Goal: Complete application form: Complete application form

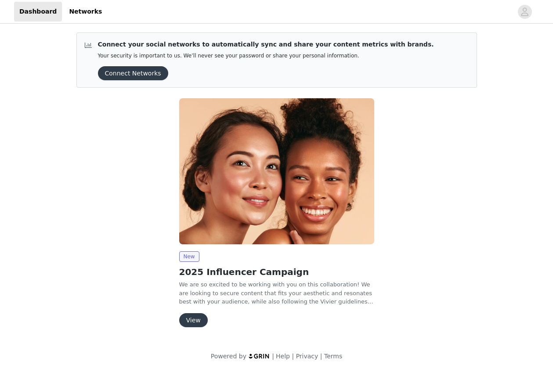
click at [195, 323] on button "View" at bounding box center [193, 320] width 29 height 14
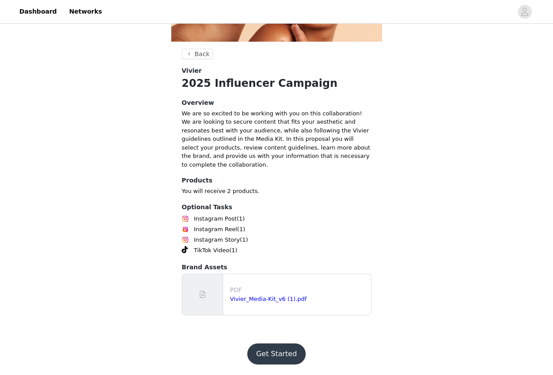
scroll to position [184, 0]
click at [270, 349] on button "Get Started" at bounding box center [276, 354] width 58 height 21
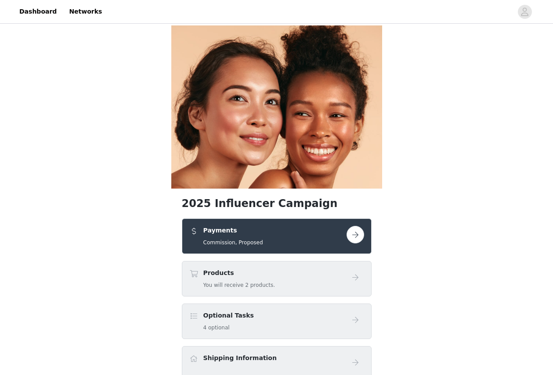
click at [351, 244] on button "button" at bounding box center [355, 235] width 18 height 18
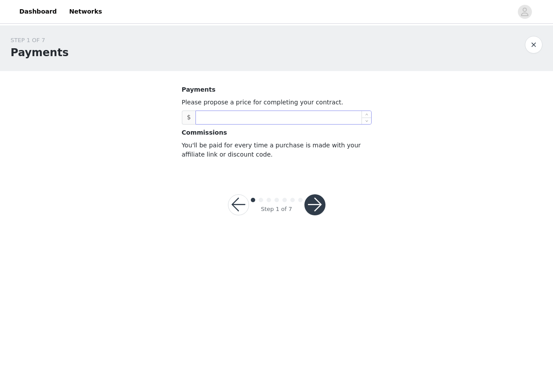
click at [288, 119] on input at bounding box center [283, 117] width 175 height 13
type input "3,000"
click at [312, 199] on button "button" at bounding box center [314, 205] width 21 height 21
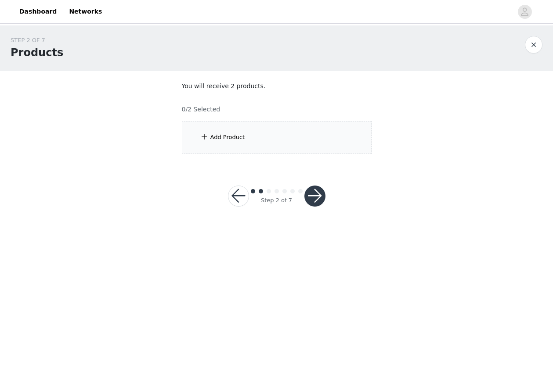
click at [300, 141] on div "Add Product" at bounding box center [277, 137] width 190 height 33
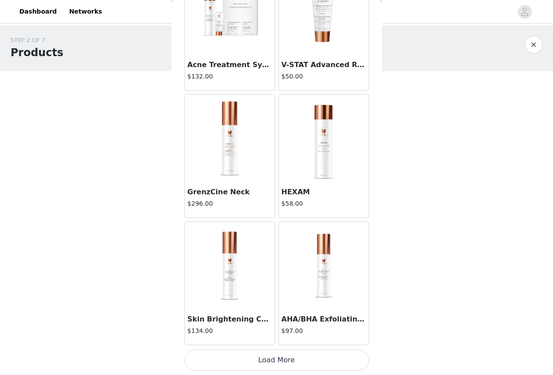
click at [256, 364] on button "Load More" at bounding box center [276, 360] width 184 height 21
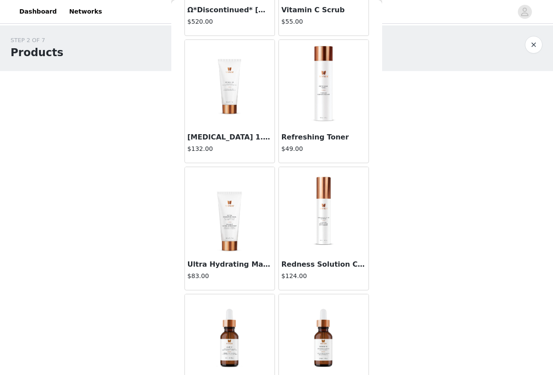
scroll to position [1929, 0]
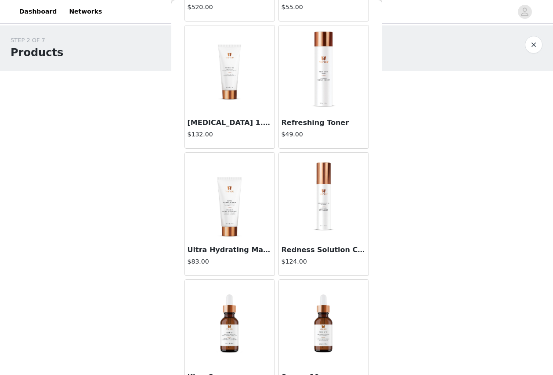
click at [353, 247] on h3 "Redness Solution Complex" at bounding box center [323, 250] width 84 height 11
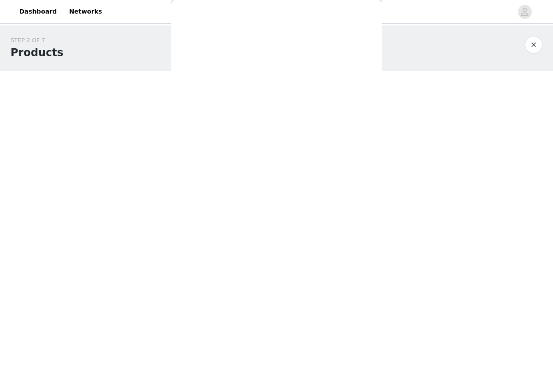
scroll to position [0, 0]
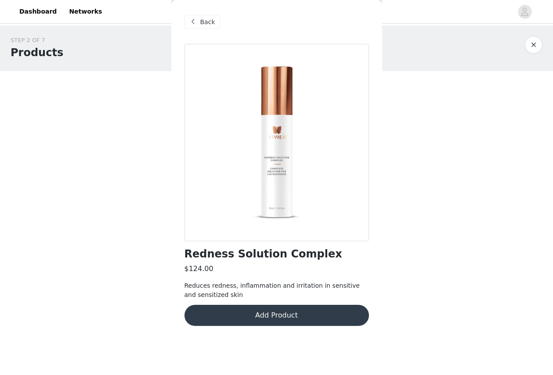
click at [306, 310] on button "Add Product" at bounding box center [276, 315] width 184 height 21
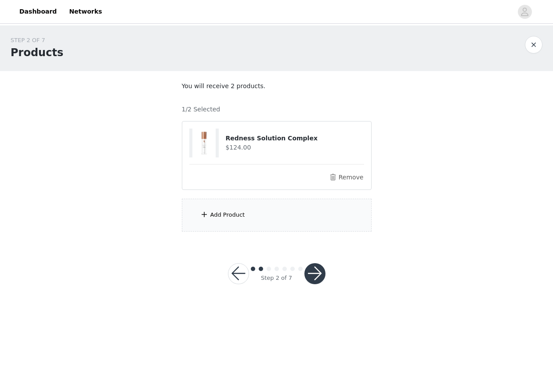
click at [281, 214] on div "Add Product" at bounding box center [277, 215] width 190 height 33
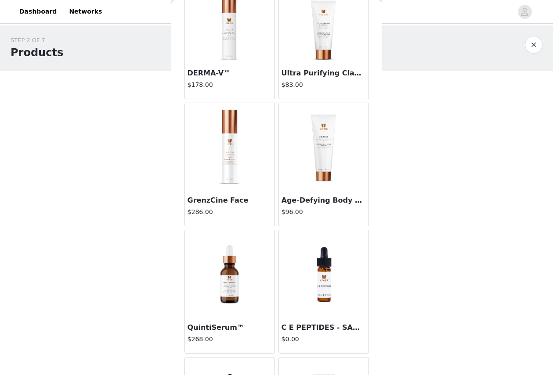
scroll to position [2871, 0]
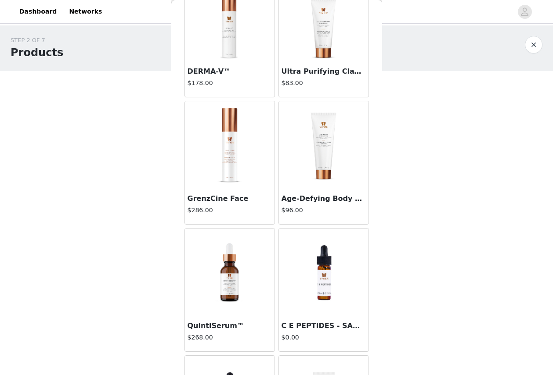
click at [241, 204] on div "GrenzCine Face $286.00" at bounding box center [230, 206] width 90 height 35
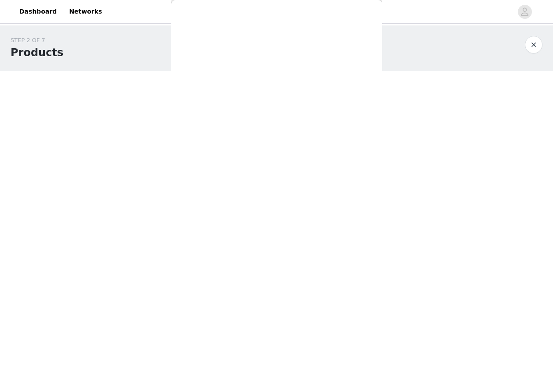
scroll to position [17, 0]
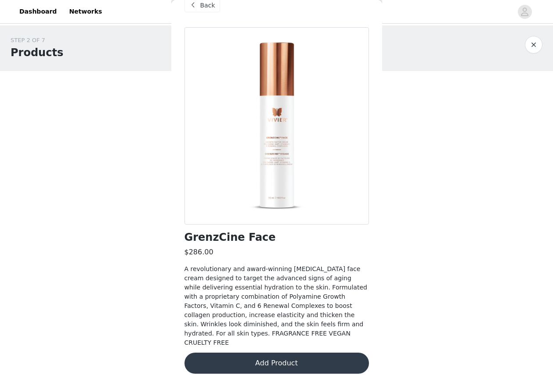
click at [530, 46] on button "button" at bounding box center [534, 45] width 18 height 18
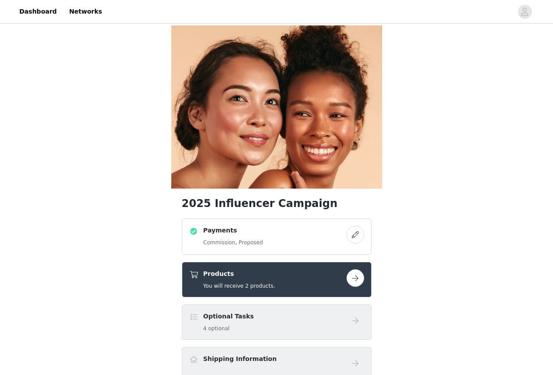
click at [358, 287] on button "button" at bounding box center [355, 279] width 18 height 18
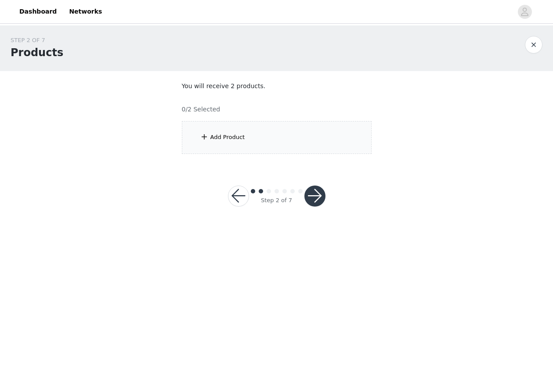
click at [251, 126] on div "Add Product" at bounding box center [277, 137] width 190 height 33
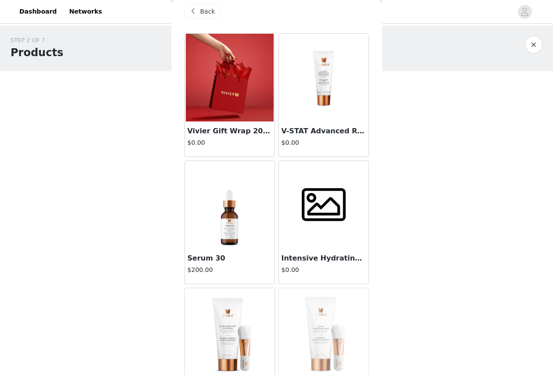
scroll to position [60, 0]
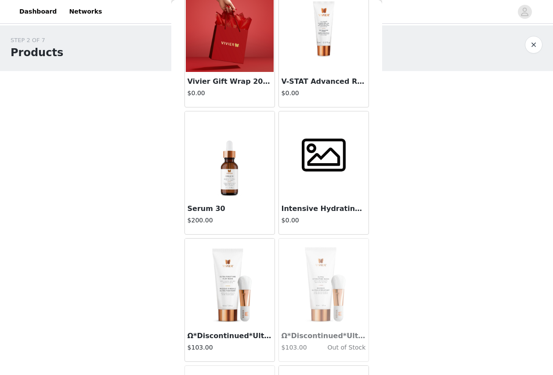
click at [220, 191] on img at bounding box center [229, 156] width 71 height 88
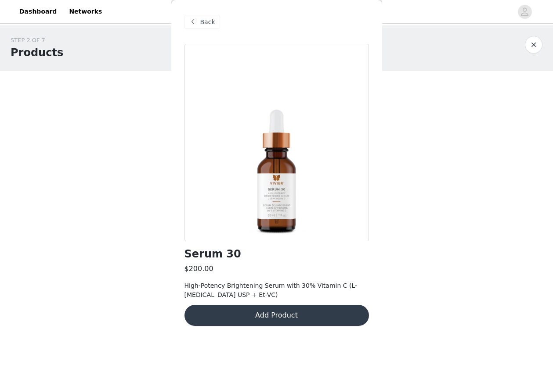
scroll to position [0, 0]
click at [208, 22] on span "Back" at bounding box center [207, 22] width 15 height 9
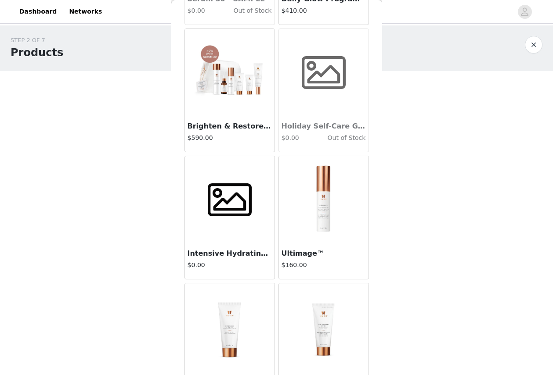
scroll to position [530, 0]
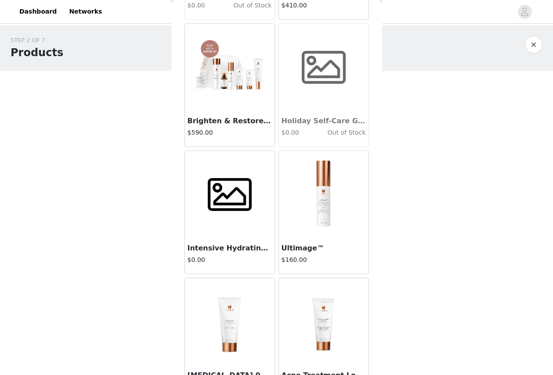
click at [321, 197] on img at bounding box center [323, 195] width 71 height 88
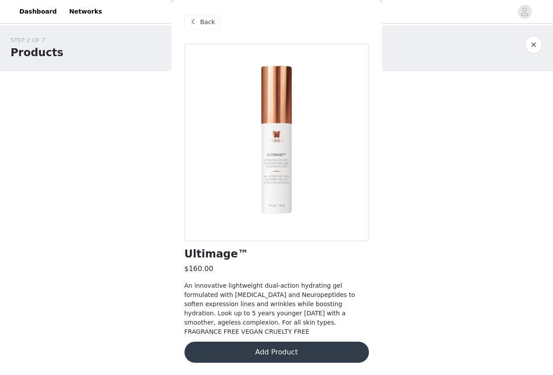
scroll to position [0, 0]
click at [277, 342] on button "Add Product" at bounding box center [276, 352] width 184 height 21
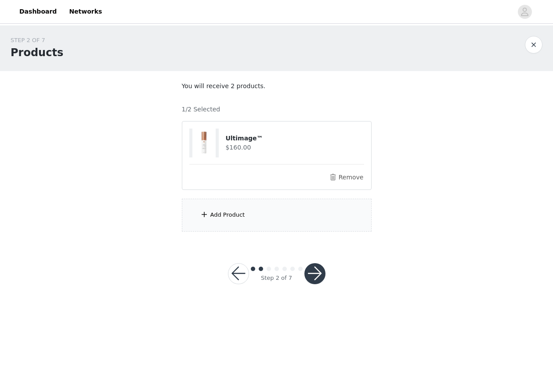
click at [301, 218] on div "Add Product" at bounding box center [277, 215] width 190 height 33
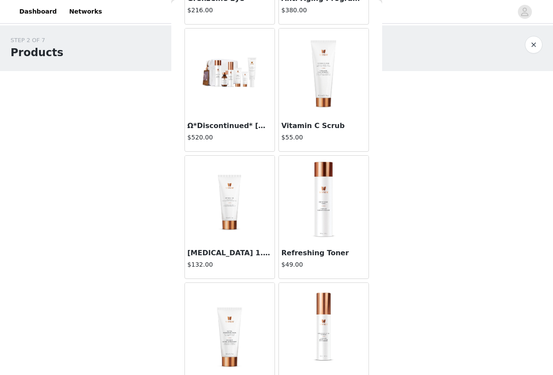
scroll to position [1997, 0]
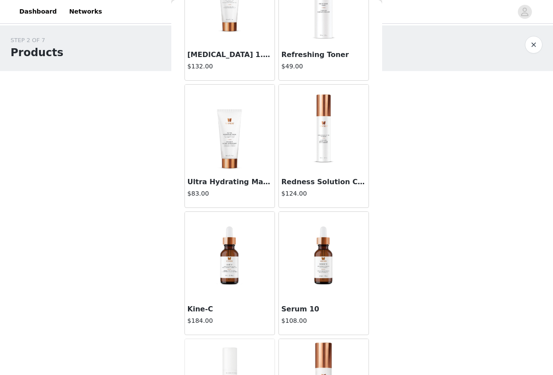
click at [316, 163] on img at bounding box center [323, 129] width 71 height 88
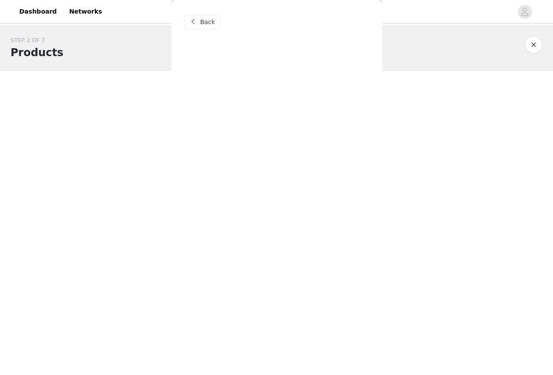
scroll to position [0, 0]
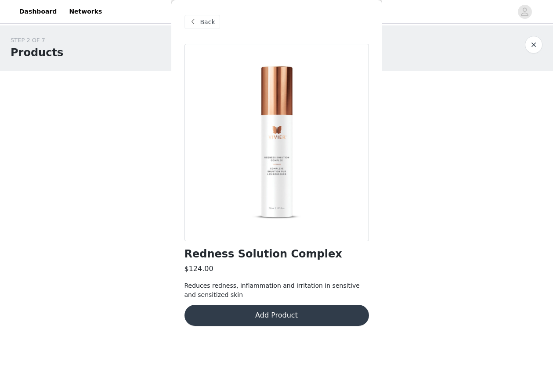
click at [296, 328] on div "Redness Solution Complex $124.00 Reduces redness, inflammation and irritation i…" at bounding box center [276, 190] width 184 height 293
click at [297, 300] on div "Redness Solution Complex $124.00 Reduces redness, inflammation and irritation i…" at bounding box center [276, 190] width 184 height 293
click at [297, 312] on button "Add Product" at bounding box center [276, 315] width 184 height 21
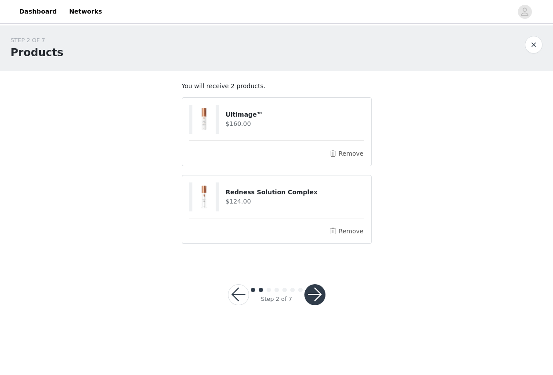
click at [309, 286] on button "button" at bounding box center [314, 295] width 21 height 21
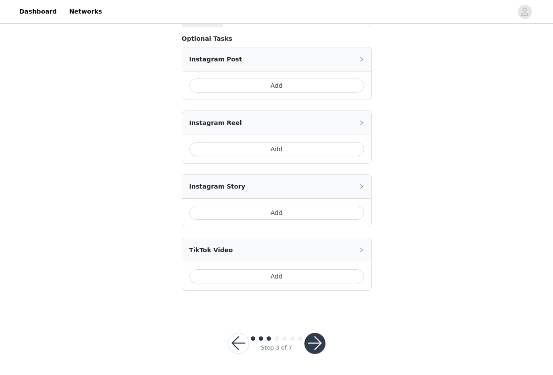
scroll to position [209, 0]
click at [315, 349] on button "button" at bounding box center [314, 344] width 21 height 21
click at [315, 346] on button "button" at bounding box center [314, 344] width 21 height 21
click at [362, 250] on icon "icon: right" at bounding box center [361, 250] width 3 height 4
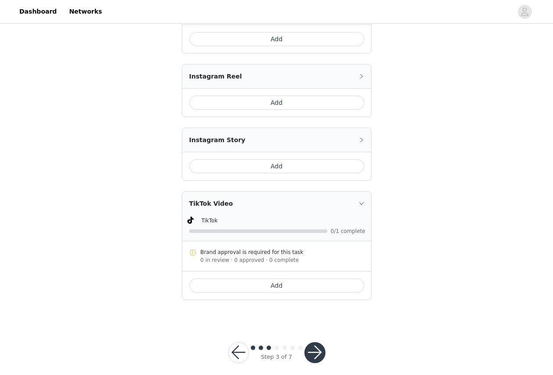
scroll to position [258, 0]
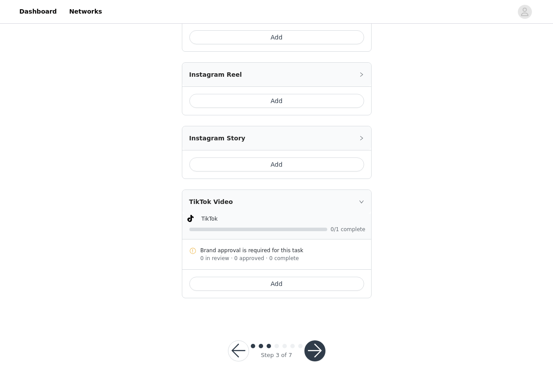
click at [321, 356] on button "button" at bounding box center [314, 351] width 21 height 21
click at [327, 286] on button "Add" at bounding box center [276, 284] width 175 height 14
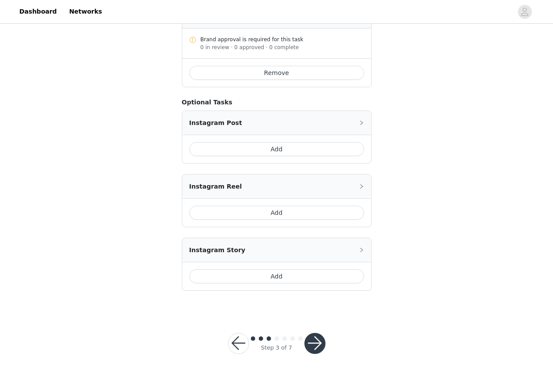
click at [316, 345] on button "button" at bounding box center [314, 343] width 21 height 21
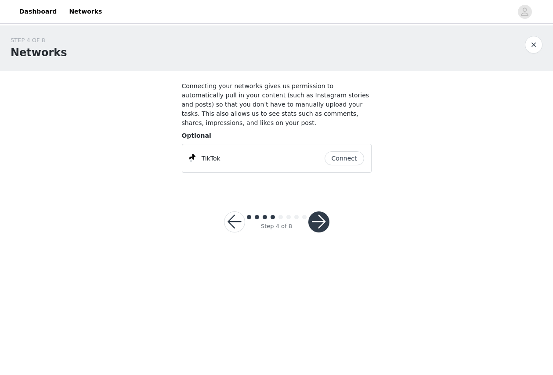
click at [236, 223] on button "button" at bounding box center [234, 222] width 21 height 21
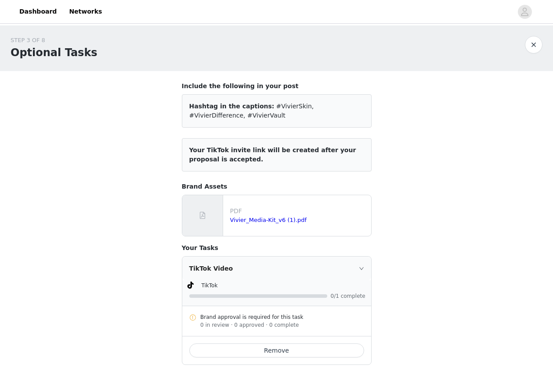
click at [361, 268] on icon "icon: right" at bounding box center [361, 268] width 5 height 5
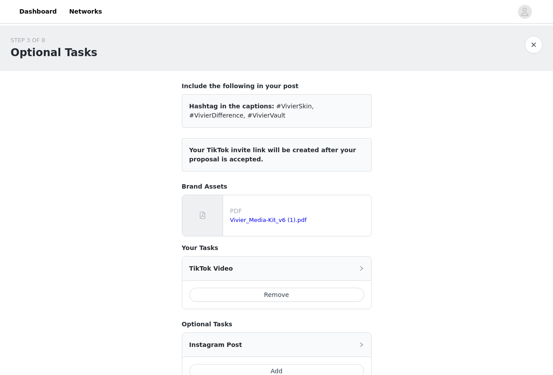
click at [329, 288] on button "Remove" at bounding box center [276, 295] width 175 height 14
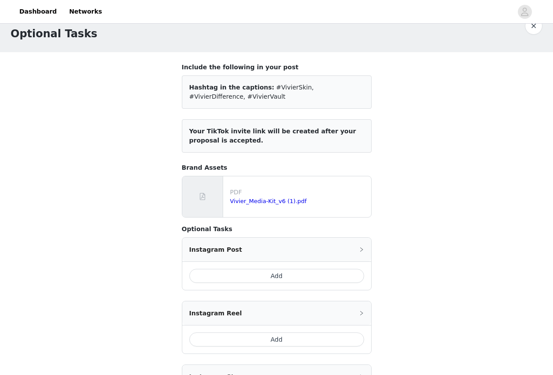
click at [305, 336] on button "Add" at bounding box center [276, 340] width 175 height 14
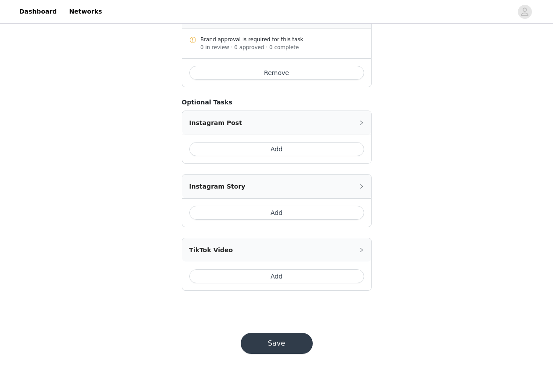
click at [295, 338] on button "Save" at bounding box center [277, 343] width 72 height 21
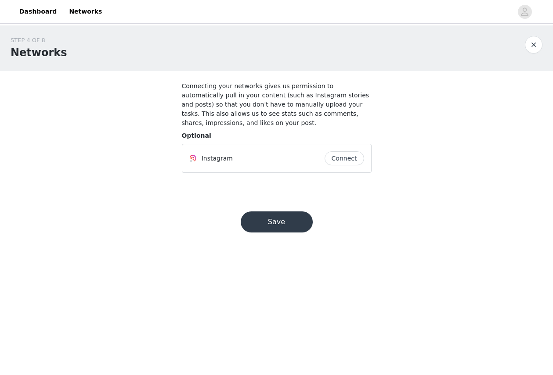
click at [276, 219] on button "Save" at bounding box center [277, 222] width 72 height 21
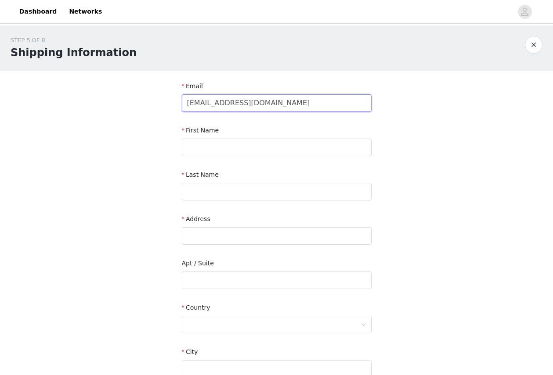
type input "[EMAIL_ADDRESS][DOMAIN_NAME]"
type input "[PERSON_NAME]"
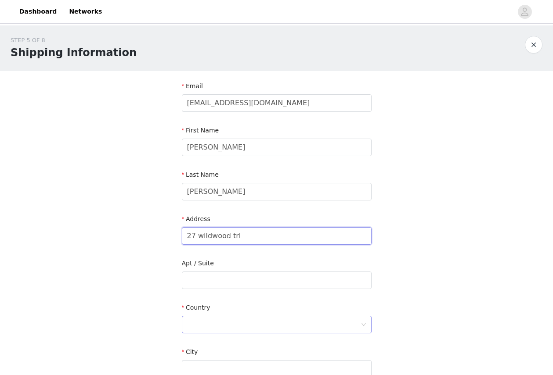
type input "27 wildwood trl"
click at [207, 323] on div at bounding box center [273, 325] width 173 height 17
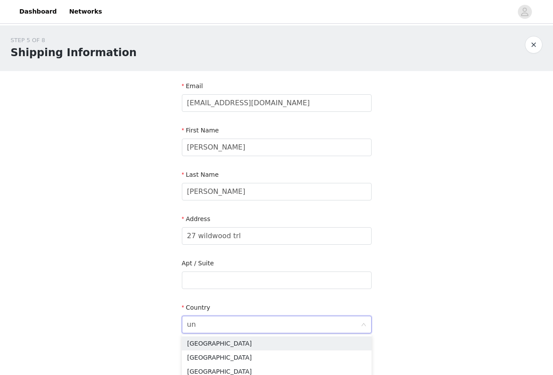
type input "un"
click at [158, 311] on div "STEP 5 OF 8 Shipping Information Email [EMAIL_ADDRESS][DOMAIN_NAME] First Name …" at bounding box center [276, 258] width 553 height 466
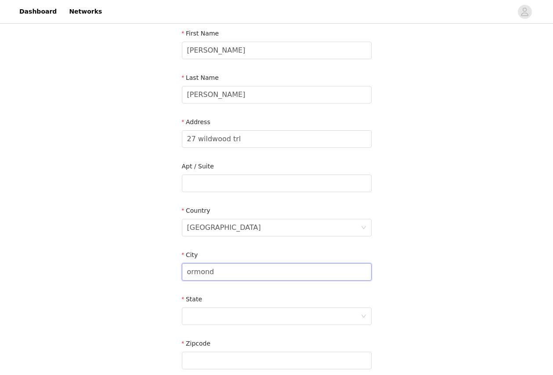
scroll to position [98, 0]
type input "ormond"
click at [235, 315] on div at bounding box center [273, 315] width 173 height 17
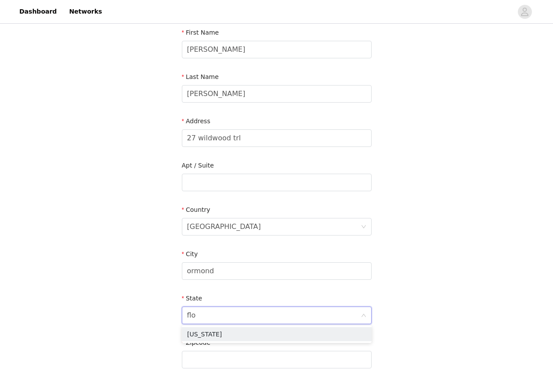
type input "[PERSON_NAME]"
click at [200, 335] on li "[US_STATE]" at bounding box center [277, 335] width 190 height 14
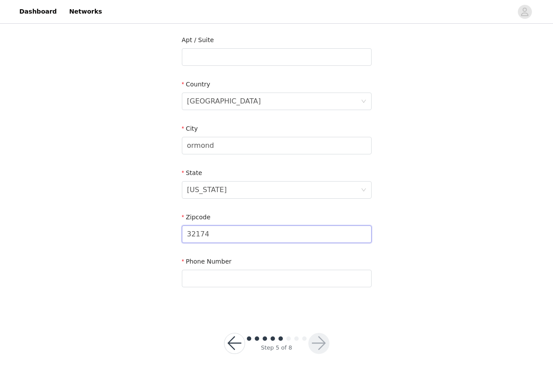
scroll to position [223, 0]
type input "32174"
type input "8"
type input "5854023854"
click at [313, 345] on button "button" at bounding box center [318, 344] width 21 height 21
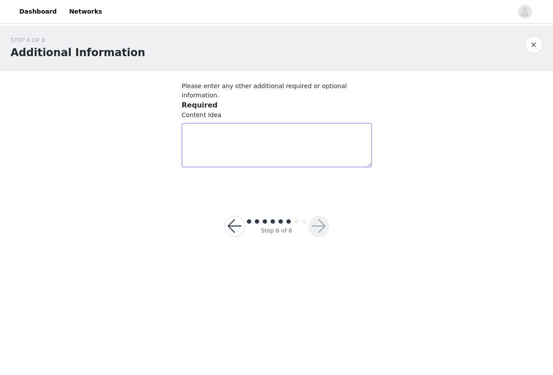
click at [301, 149] on textarea at bounding box center [277, 145] width 190 height 44
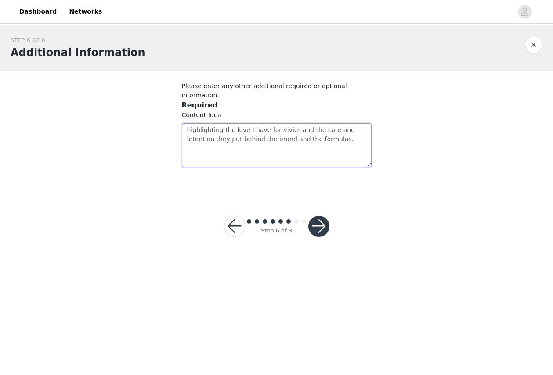
click at [191, 123] on textarea "highlighting the love I have for vivier and the care and intention they put beh…" at bounding box center [277, 145] width 190 height 44
click at [335, 134] on textarea "Highlighting the love I have for vivier and the care and intention they put beh…" at bounding box center [277, 145] width 190 height 44
drag, startPoint x: 256, startPoint y: 144, endPoint x: 312, endPoint y: 130, distance: 58.0
click at [312, 130] on textarea "Highlighting the love I have for vivier and the care and intention they put beh…" at bounding box center [277, 145] width 190 height 44
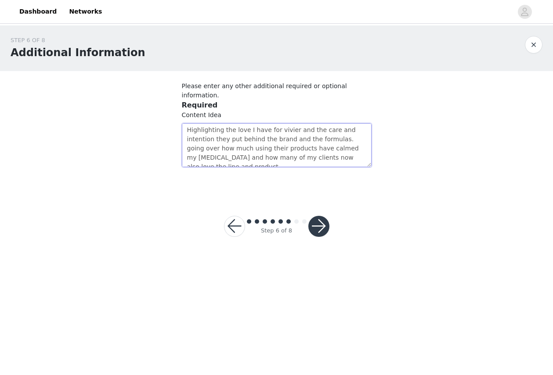
type textarea "Highlighting the love I have for vivier and the care and intention they put beh…"
click at [317, 218] on button "button" at bounding box center [318, 226] width 21 height 21
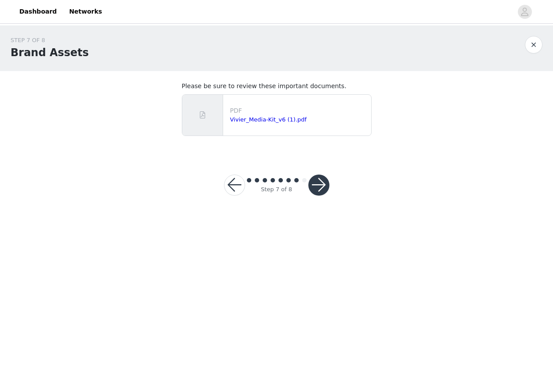
click at [314, 187] on button "button" at bounding box center [318, 185] width 21 height 21
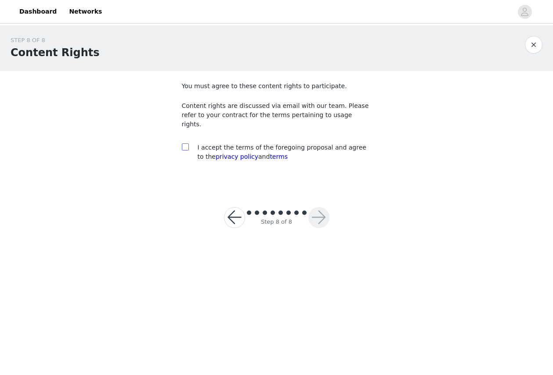
click at [185, 144] on input "checkbox" at bounding box center [185, 147] width 6 height 6
checkbox input "true"
click at [318, 213] on button "button" at bounding box center [318, 217] width 21 height 21
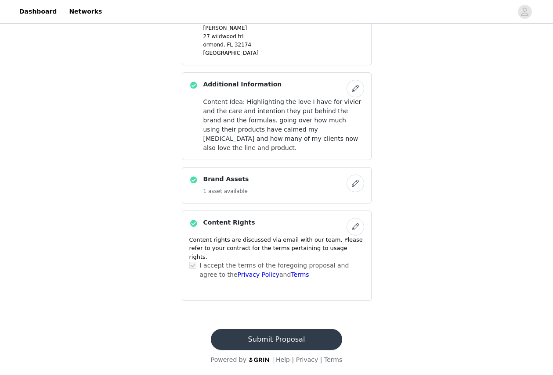
click at [279, 341] on button "Submit Proposal" at bounding box center [276, 339] width 131 height 21
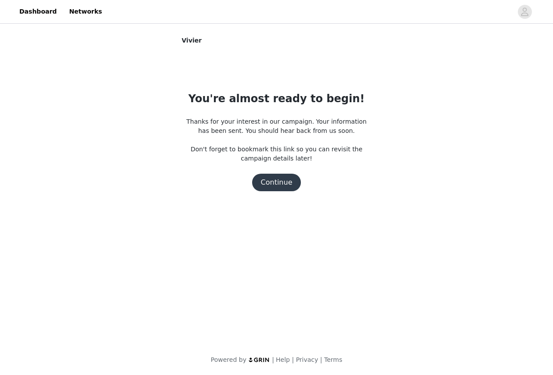
click at [274, 190] on button "Continue" at bounding box center [276, 183] width 49 height 18
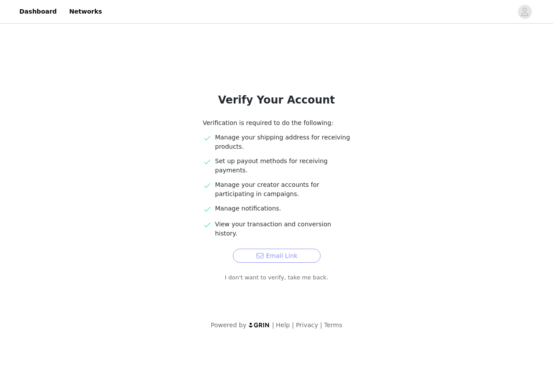
click at [277, 249] on button "Email Link" at bounding box center [277, 256] width 88 height 14
